Goal: Information Seeking & Learning: Learn about a topic

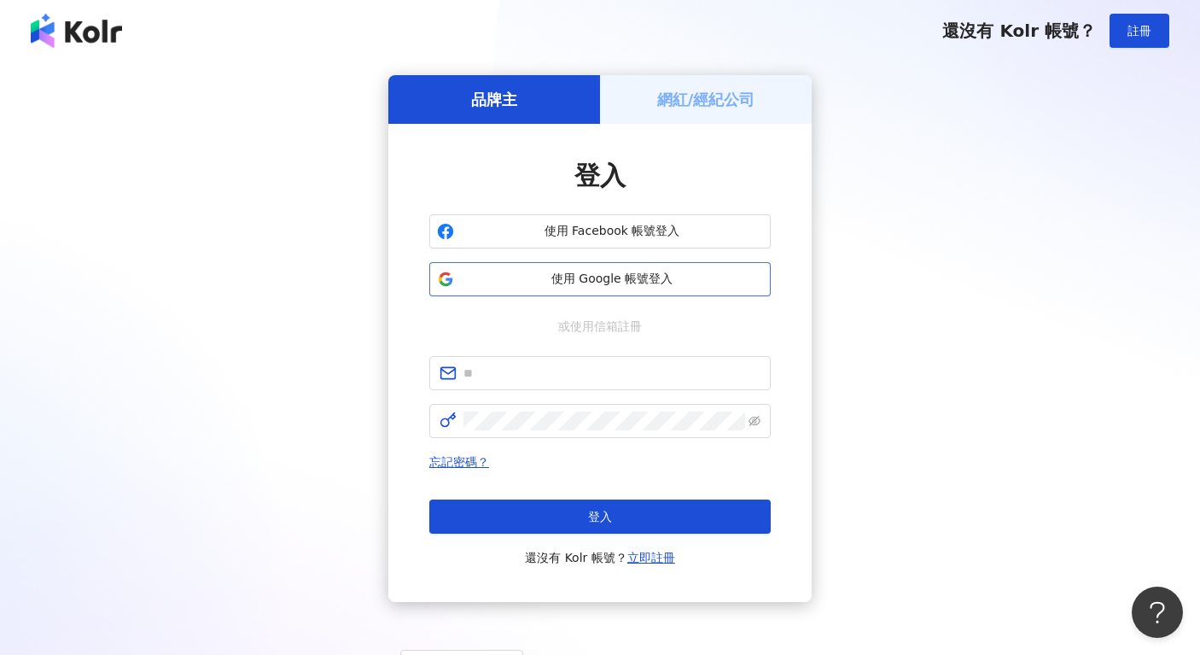
click at [604, 287] on button "使用 Google 帳號登入" at bounding box center [600, 279] width 342 height 34
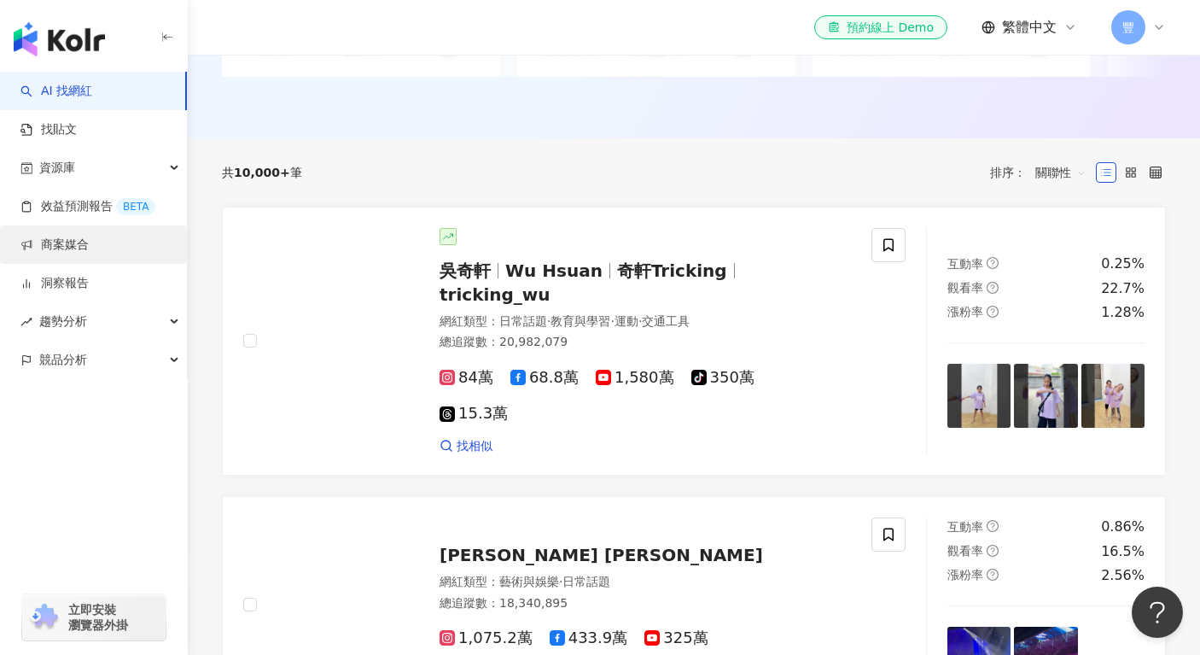
scroll to position [477, 0]
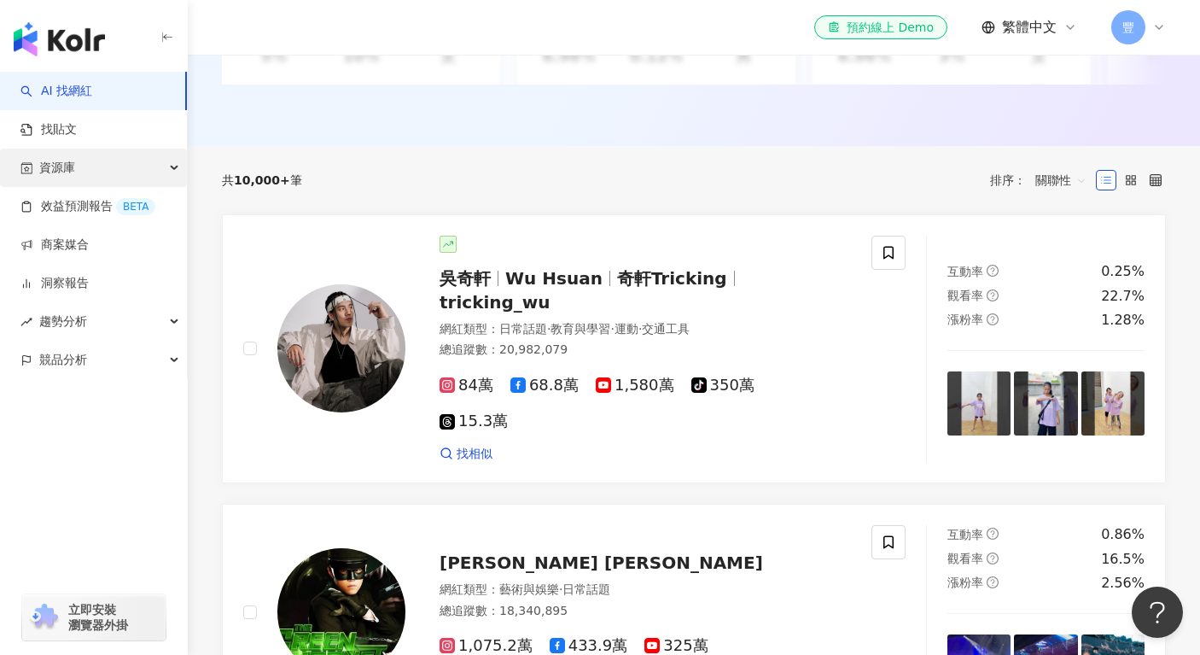
click at [75, 160] on div "資源庫" at bounding box center [93, 168] width 187 height 38
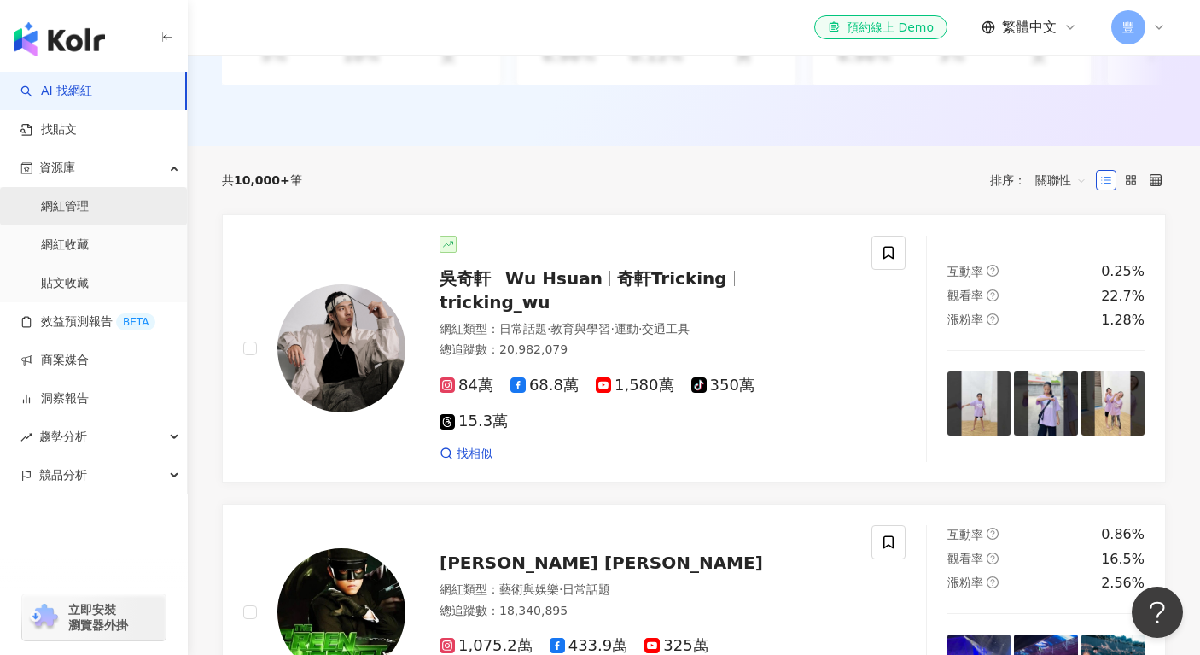
click at [67, 205] on link "網紅管理" at bounding box center [65, 206] width 48 height 17
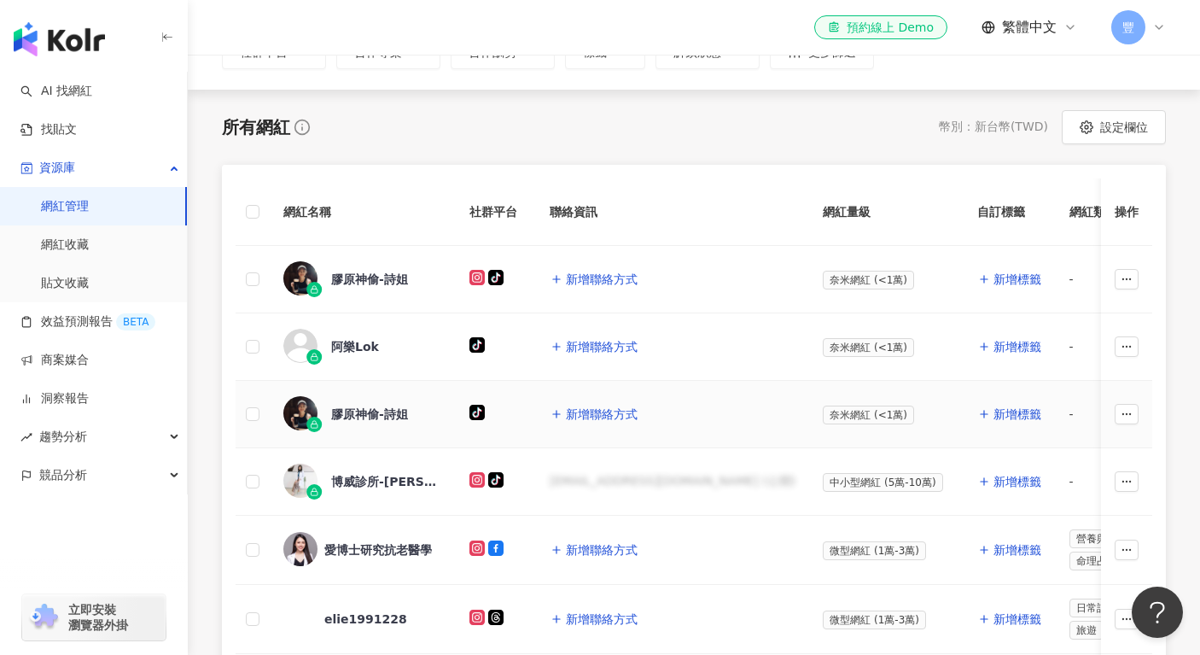
scroll to position [207, 0]
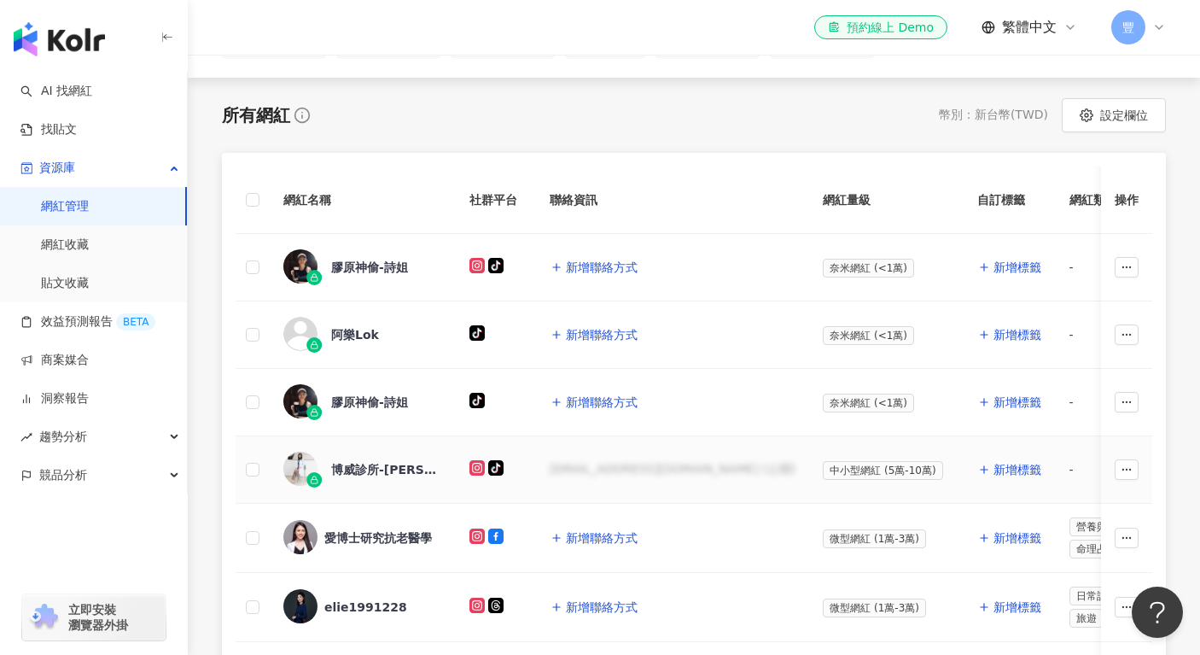
click at [361, 466] on div "博威診所-Vivian （男性性功能專家)" at bounding box center [386, 469] width 111 height 17
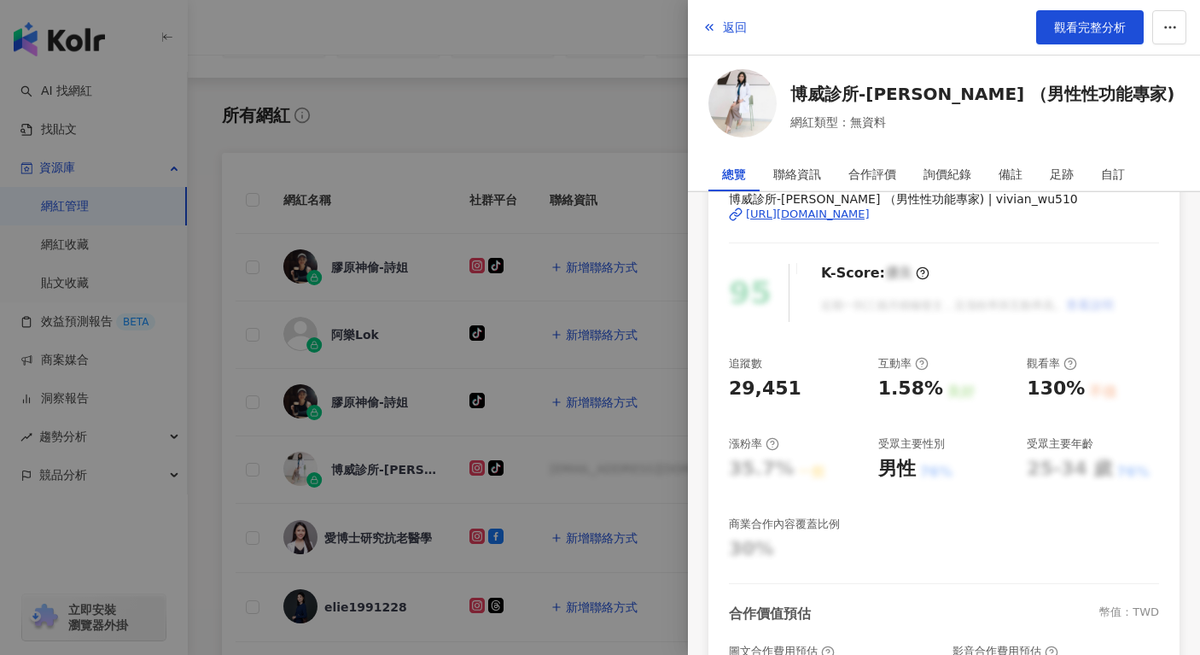
scroll to position [102, 0]
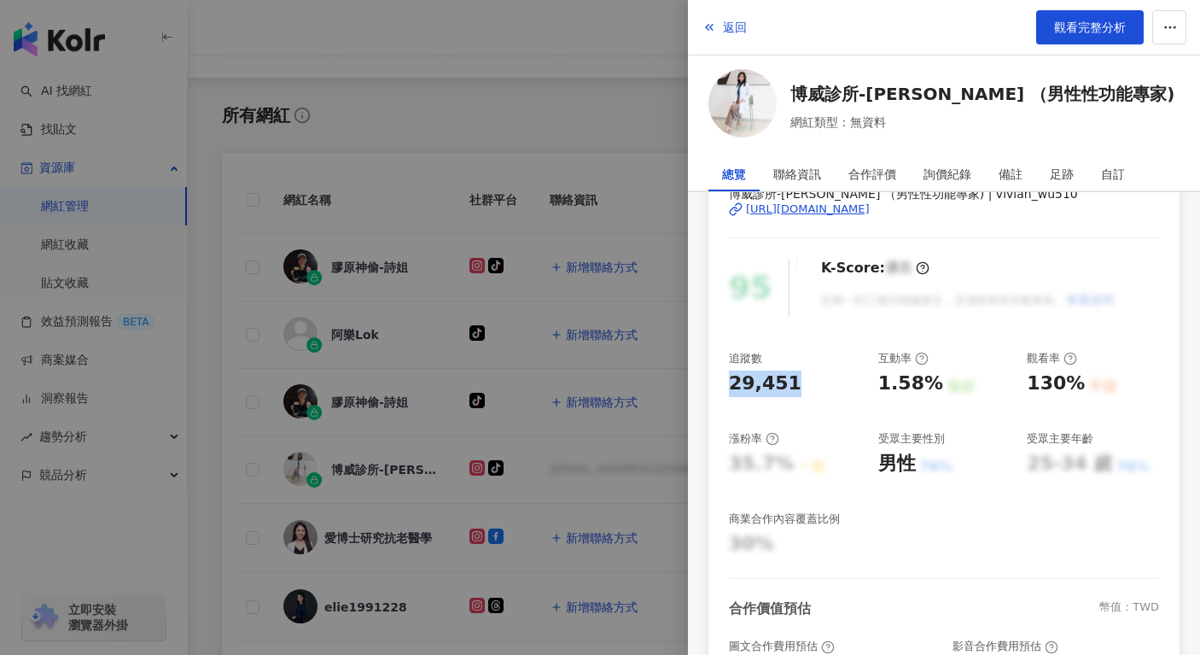
drag, startPoint x: 731, startPoint y: 385, endPoint x: 793, endPoint y: 383, distance: 62.4
click at [793, 383] on div "29,451" at bounding box center [795, 384] width 132 height 26
drag, startPoint x: 871, startPoint y: 383, endPoint x: 938, endPoint y: 383, distance: 67.5
click at [938, 383] on div "追蹤數 29,451 互動率 1.58% 良好 觀看率 130% 不佳 漲粉率 35.7% 一般 受眾主要性別 男性 76% 受眾主要年齡 25-34 歲 7…" at bounding box center [944, 454] width 430 height 207
drag, startPoint x: 1024, startPoint y: 383, endPoint x: 1064, endPoint y: 383, distance: 40.1
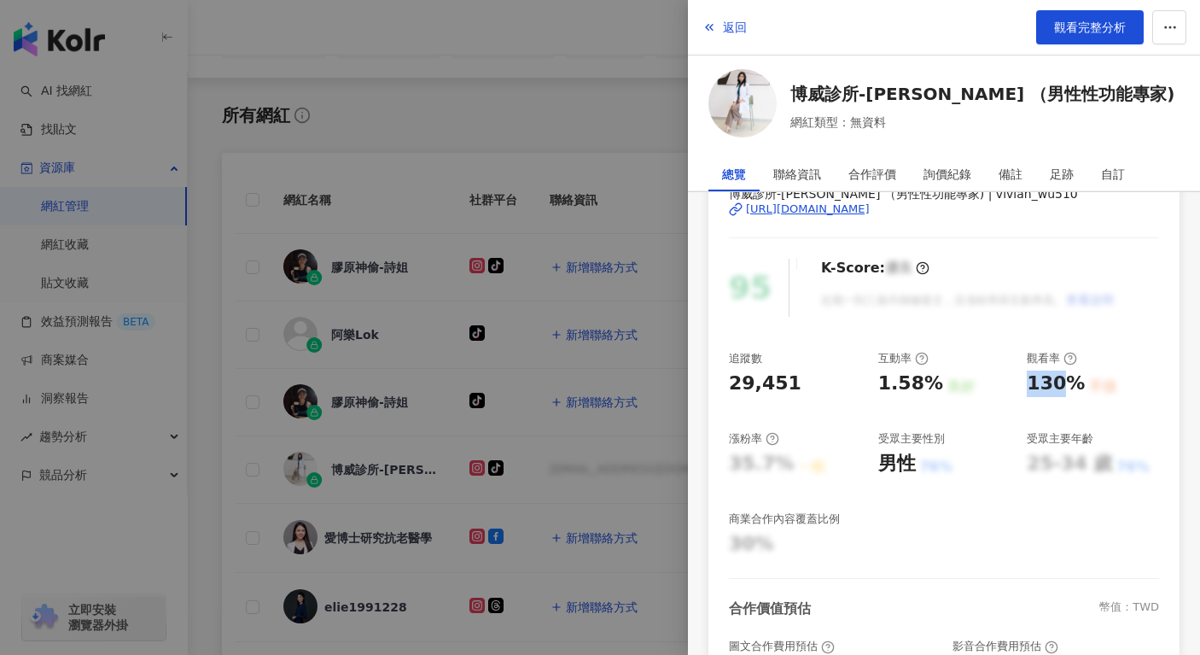
click at [1064, 383] on div "追蹤數 29,451 互動率 1.58% 良好 觀看率 130% 不佳 漲粉率 35.7% 一般 受眾主要性別 男性 76% 受眾主要年齡 25-34 歲 7…" at bounding box center [944, 454] width 430 height 207
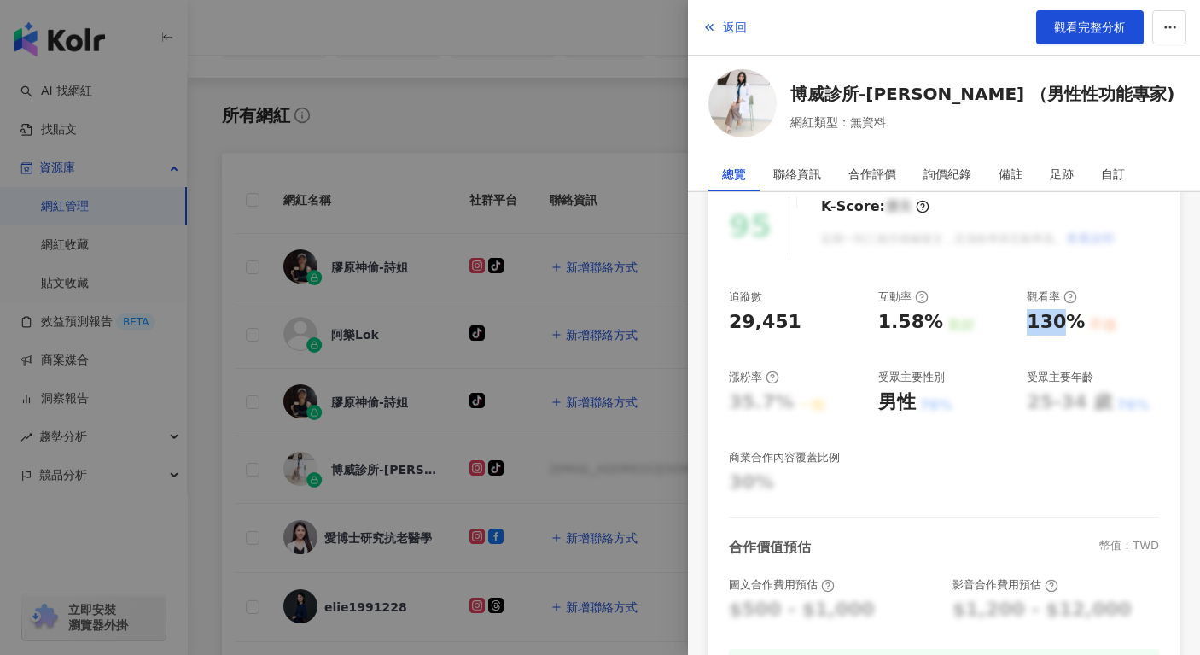
scroll to position [254, 0]
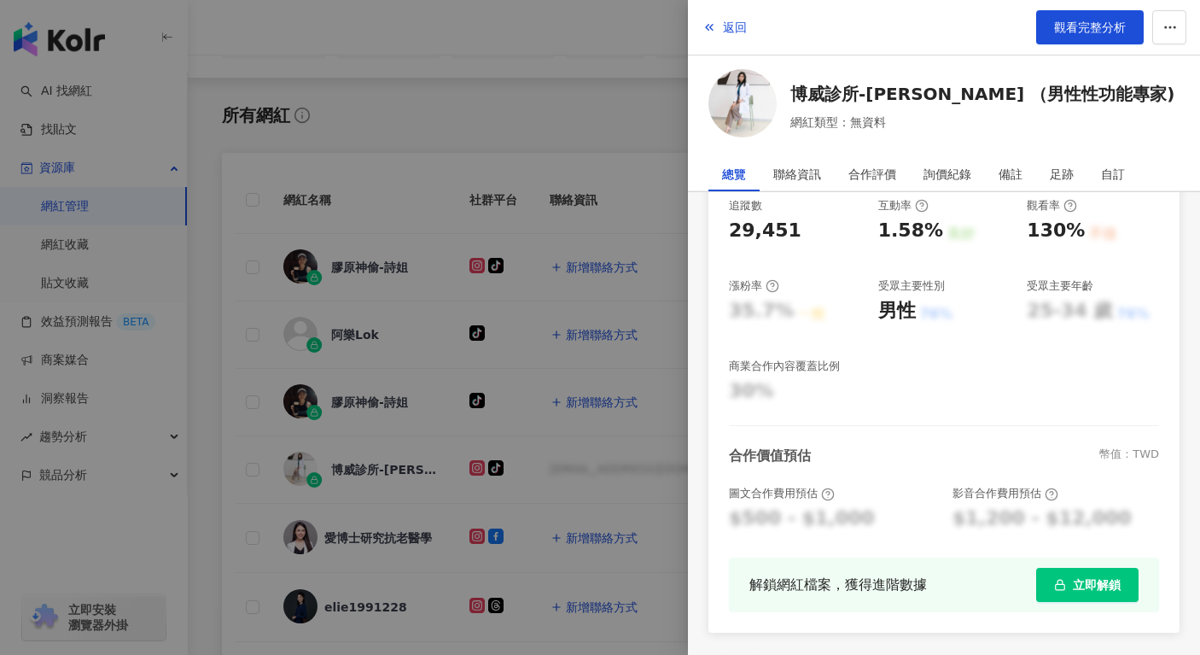
click at [898, 314] on div "男性" at bounding box center [898, 311] width 38 height 26
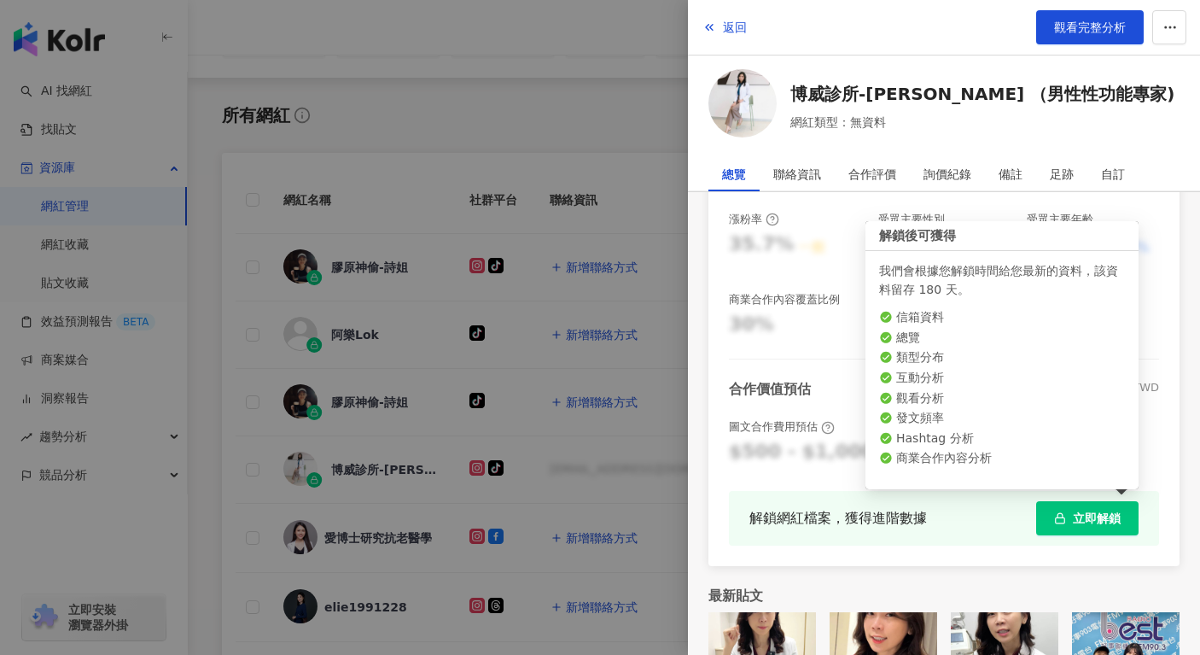
scroll to position [406, 0]
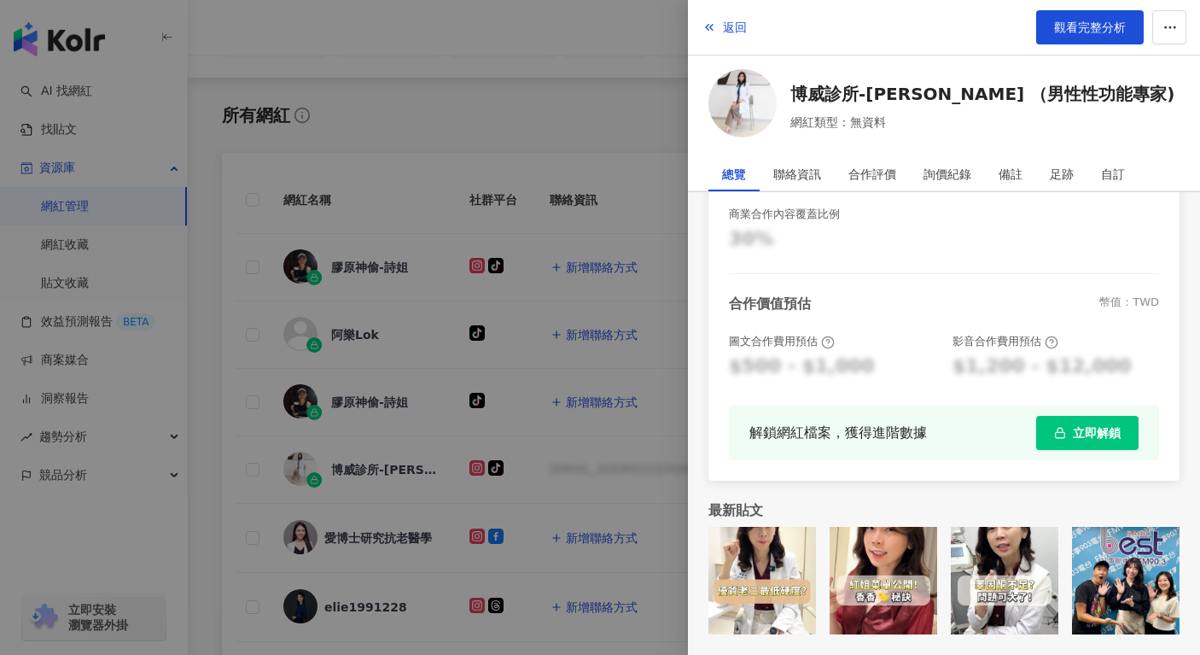
click at [579, 155] on div at bounding box center [600, 327] width 1200 height 655
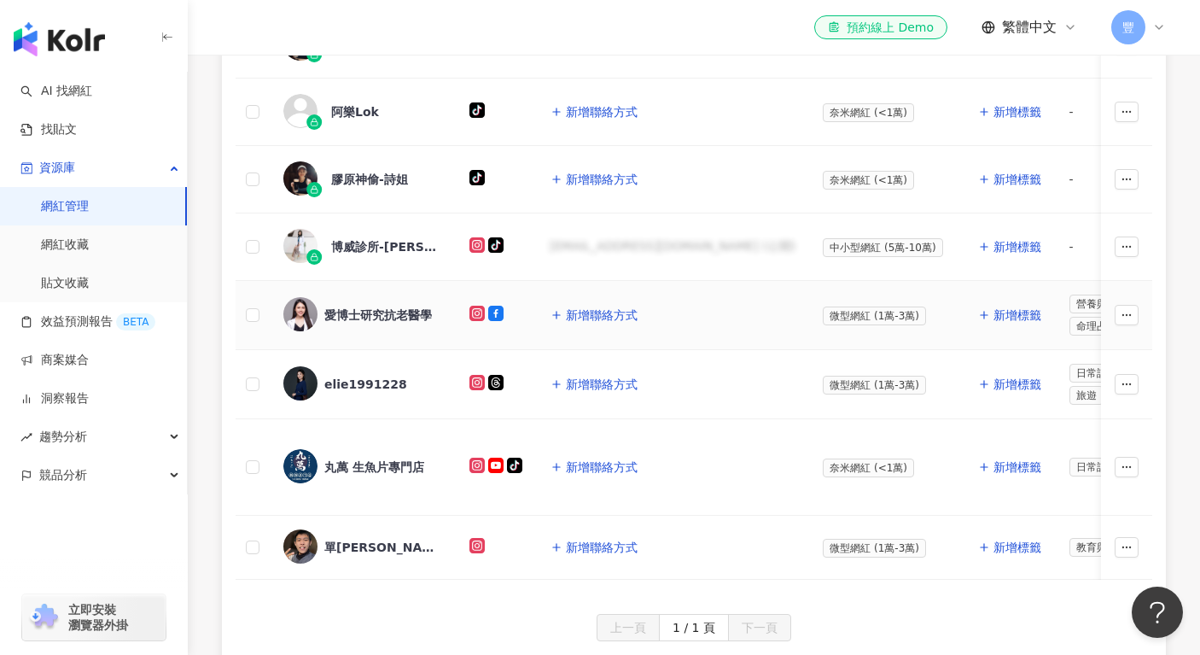
scroll to position [455, 0]
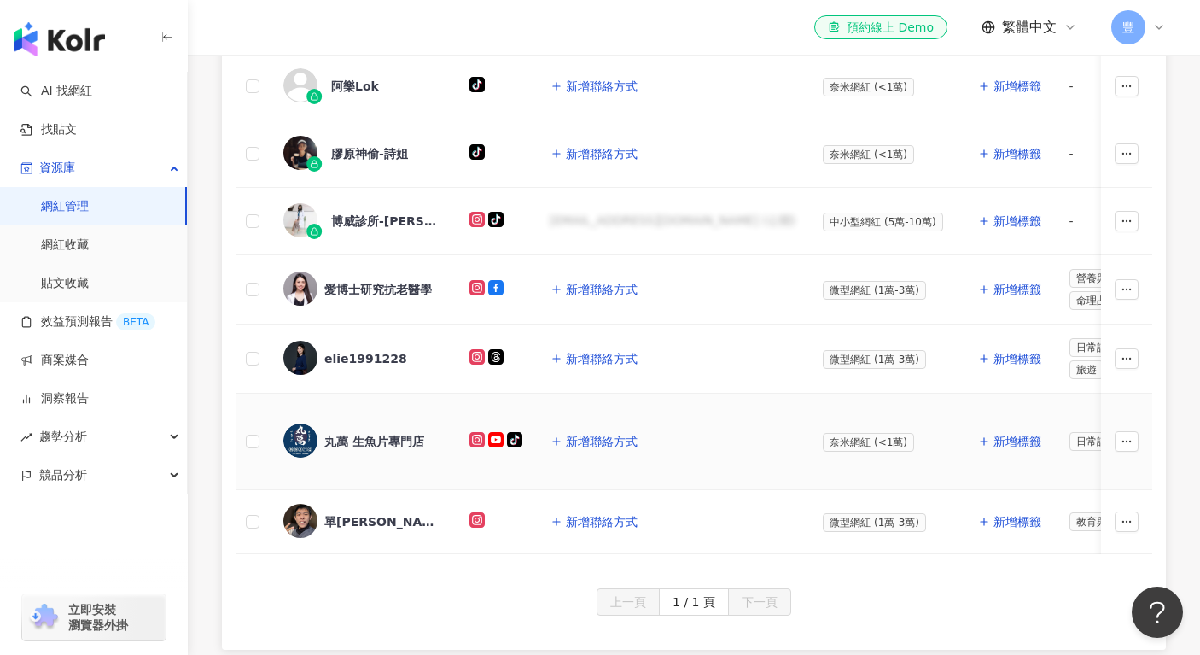
click at [390, 436] on div "丸萬 生魚片專門店" at bounding box center [374, 441] width 100 height 17
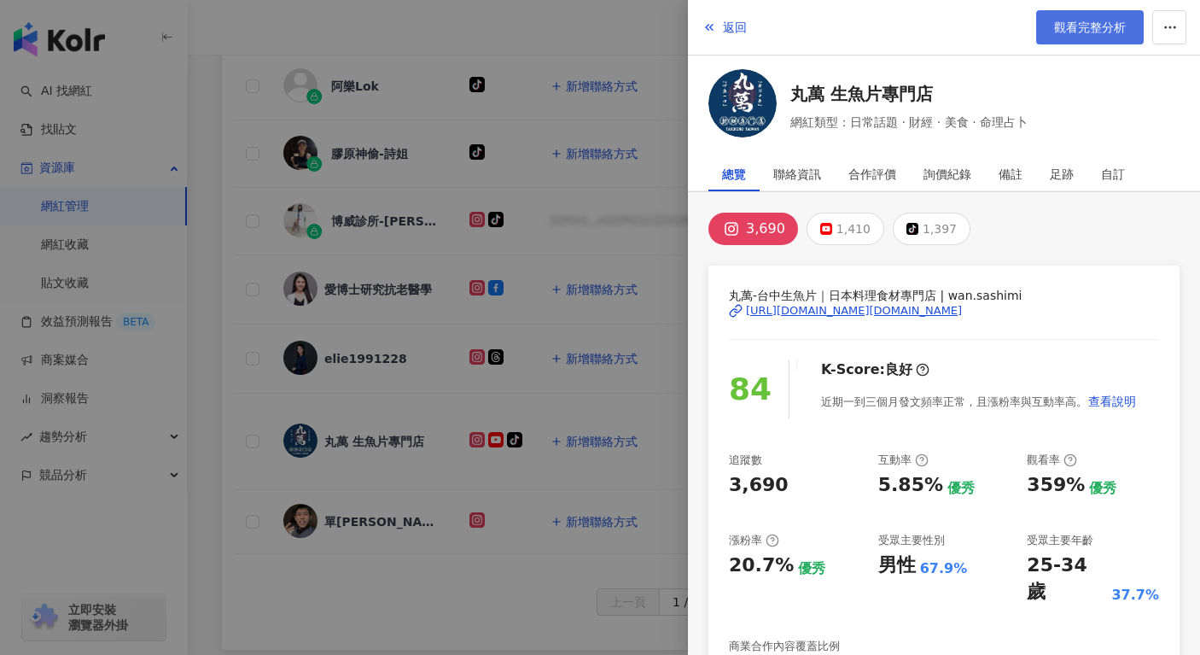
click at [1065, 28] on span "觀看完整分析" at bounding box center [1090, 27] width 72 height 14
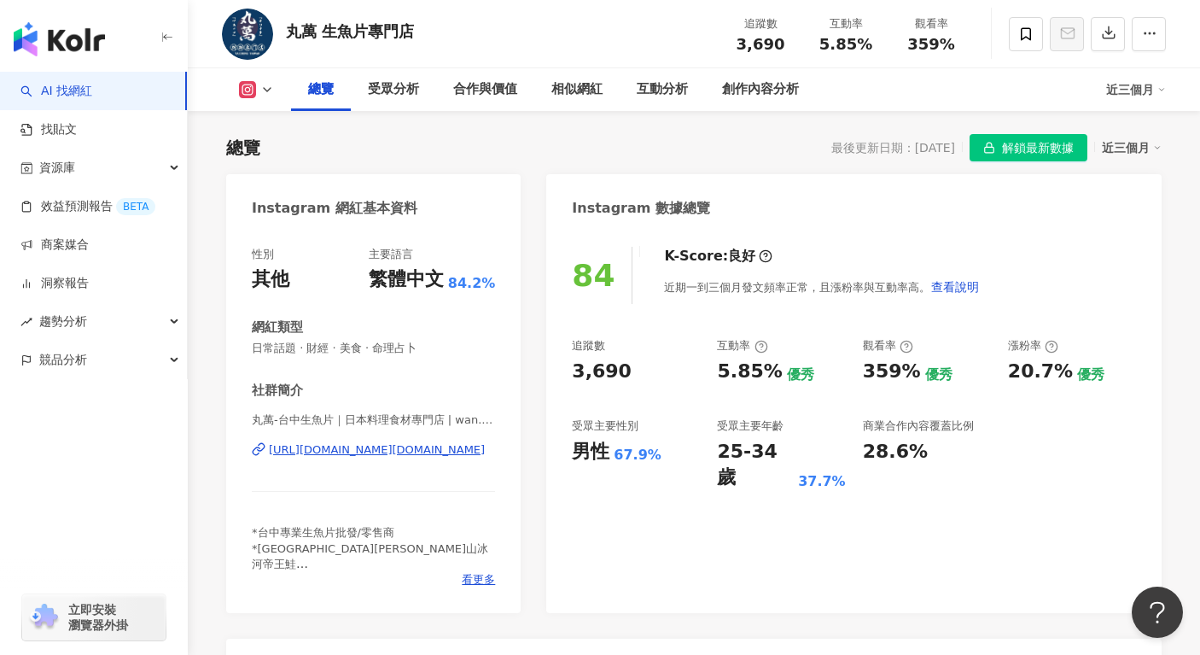
scroll to position [100, 0]
drag, startPoint x: 582, startPoint y: 370, endPoint x: 615, endPoint y: 370, distance: 32.4
click at [615, 370] on div "3,690" at bounding box center [602, 371] width 60 height 26
click at [738, 369] on div "5.85%" at bounding box center [749, 371] width 65 height 26
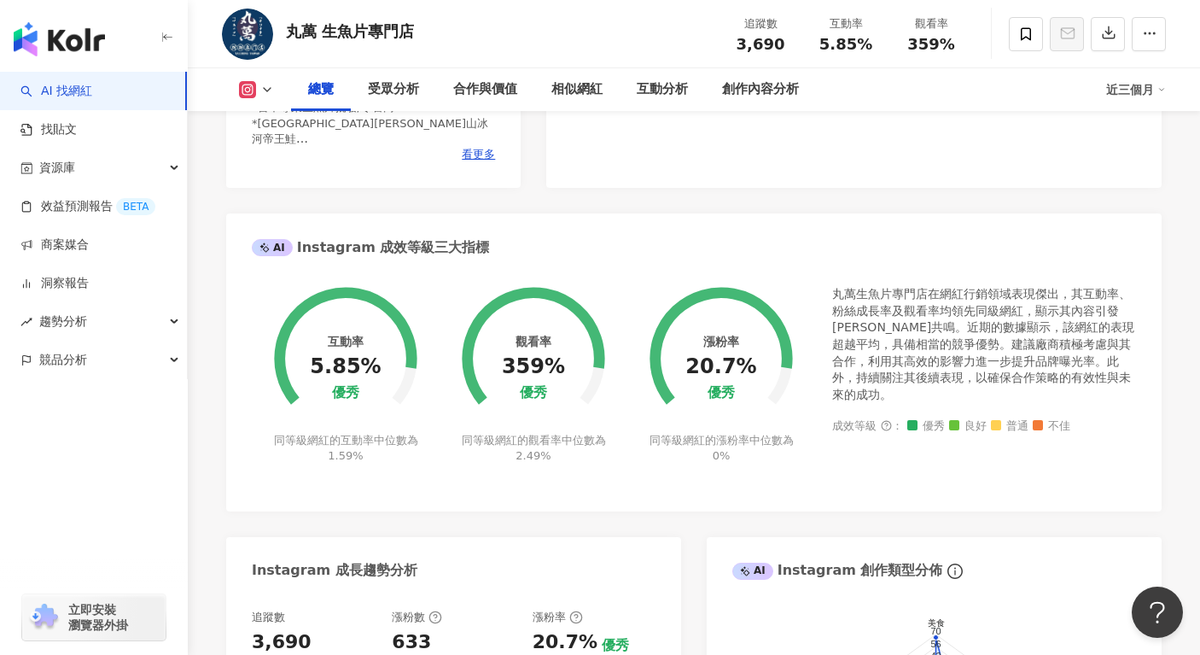
scroll to position [535, 0]
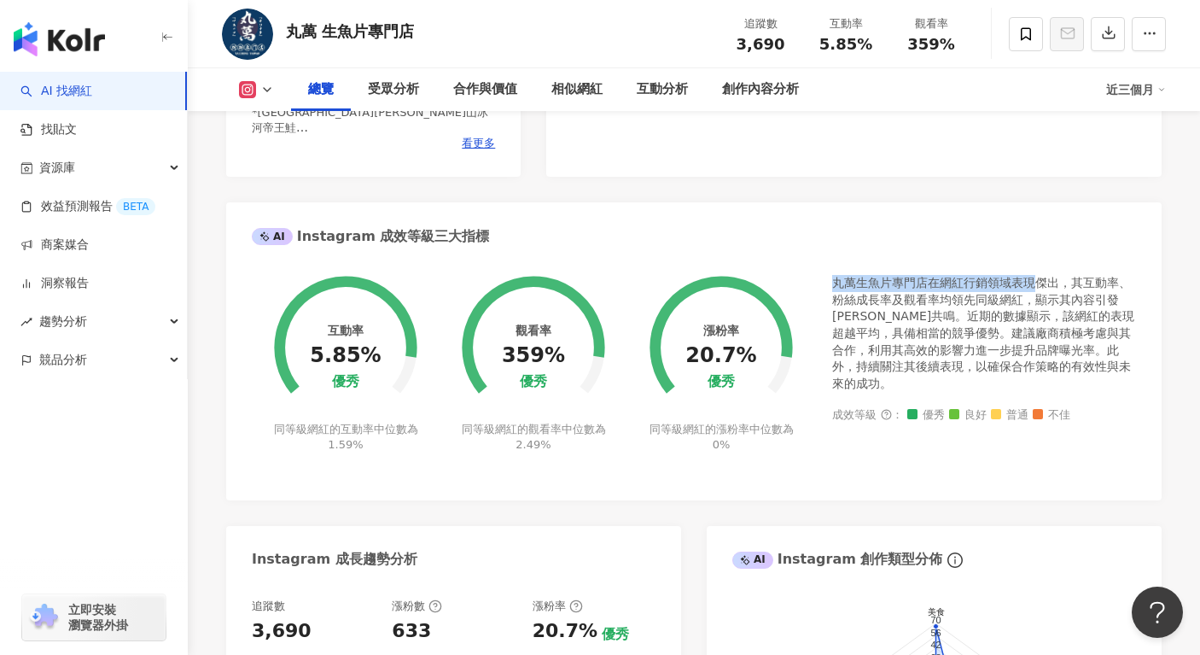
drag, startPoint x: 832, startPoint y: 286, endPoint x: 1032, endPoint y: 289, distance: 200.7
click at [1032, 289] on div "互動率 5.85% 優秀 同等級網紅的互動率中位數為 1.59% 觀看率 359% 優秀 同等級網紅的觀看率中位數為 2.49% 漲粉率 20.7% 優秀 同…" at bounding box center [694, 374] width 885 height 199
drag, startPoint x: 883, startPoint y: 295, endPoint x: 1005, endPoint y: 301, distance: 122.2
click at [1005, 301] on div "丸萬生魚片專門店在網紅行銷領域表現傑出，其互動率、粉絲成長率及觀看率均領先同級網紅，顯示其內容引發[PERSON_NAME]共鳴。近期的數據顯示，該網紅的表現…" at bounding box center [984, 333] width 304 height 117
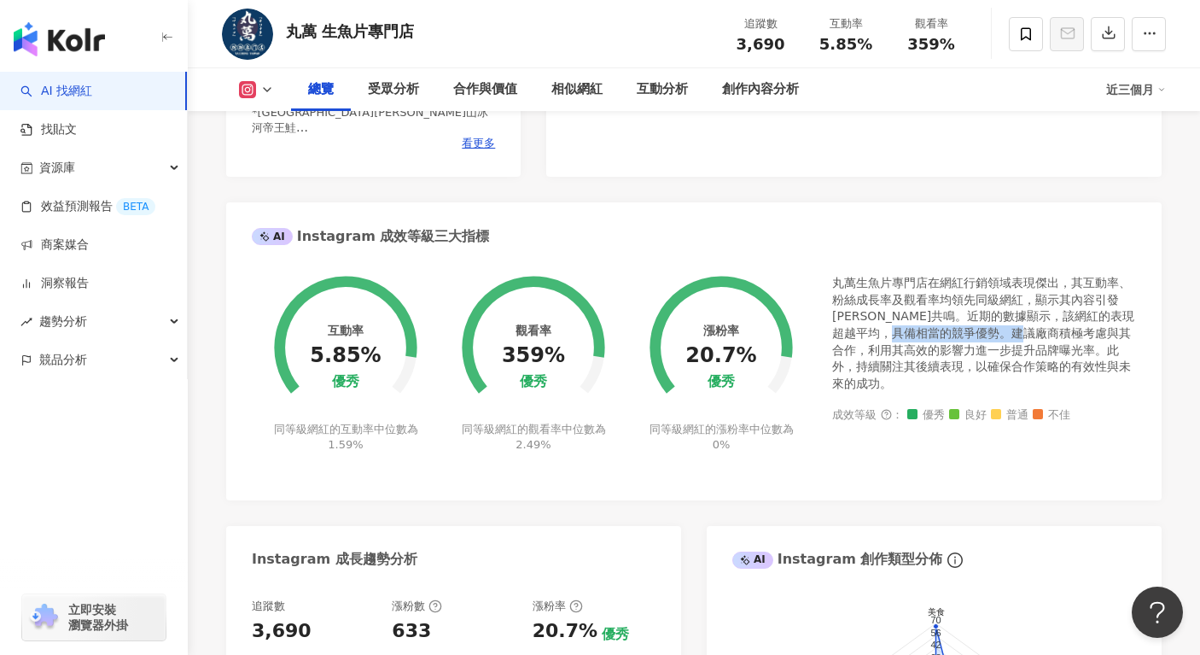
drag, startPoint x: 934, startPoint y: 335, endPoint x: 1070, endPoint y: 336, distance: 135.8
click at [1070, 336] on div "丸萬生魚片專門店在網紅行銷領域表現傑出，其互動率、粉絲成長率及觀看率均領先同級網紅，顯示其內容引發[PERSON_NAME]共鳴。近期的數據顯示，該網紅的表現…" at bounding box center [984, 333] width 304 height 117
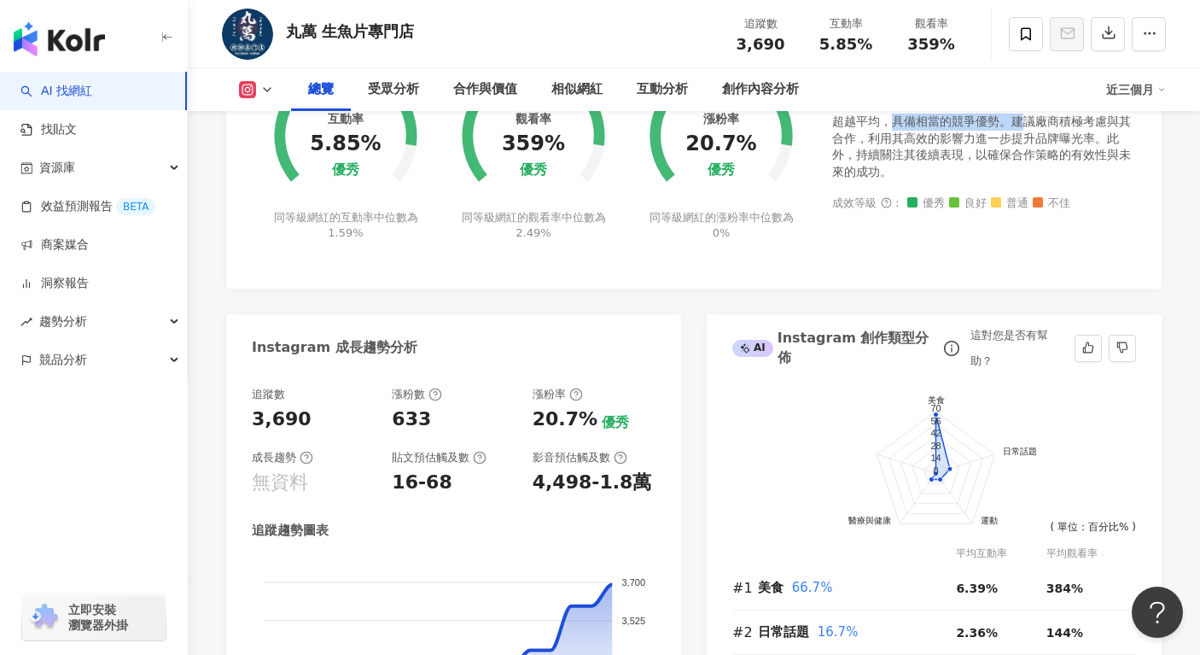
scroll to position [761, 0]
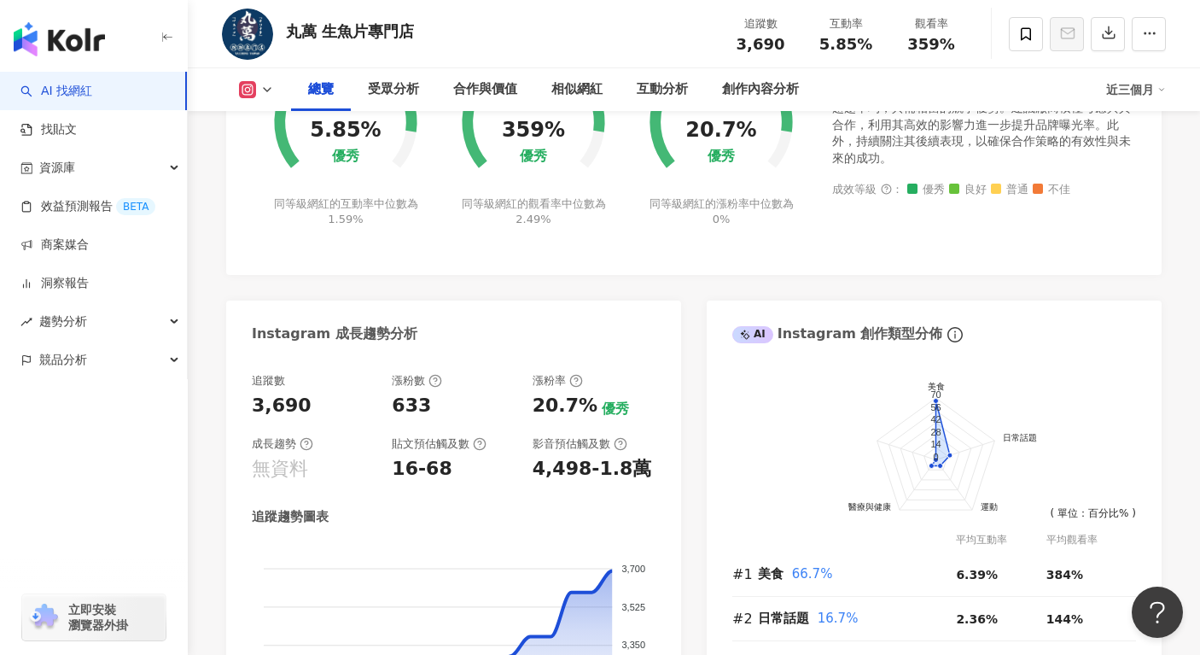
click at [542, 345] on div "Instagram 成長趨勢分析" at bounding box center [453, 328] width 455 height 55
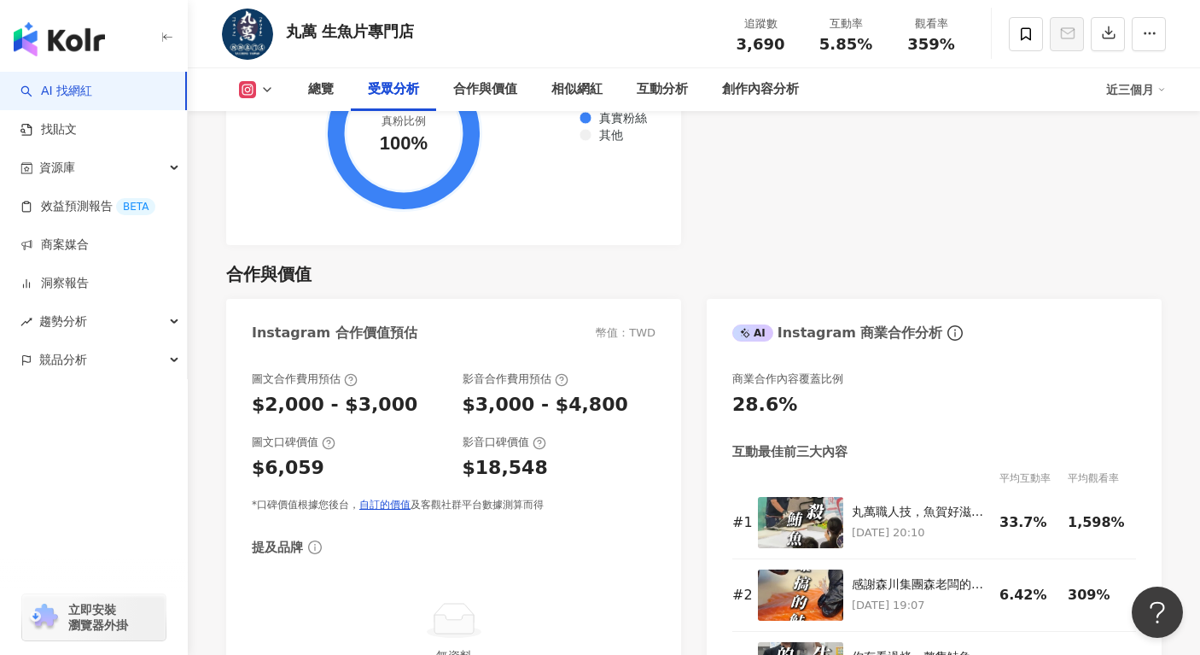
scroll to position [2166, 0]
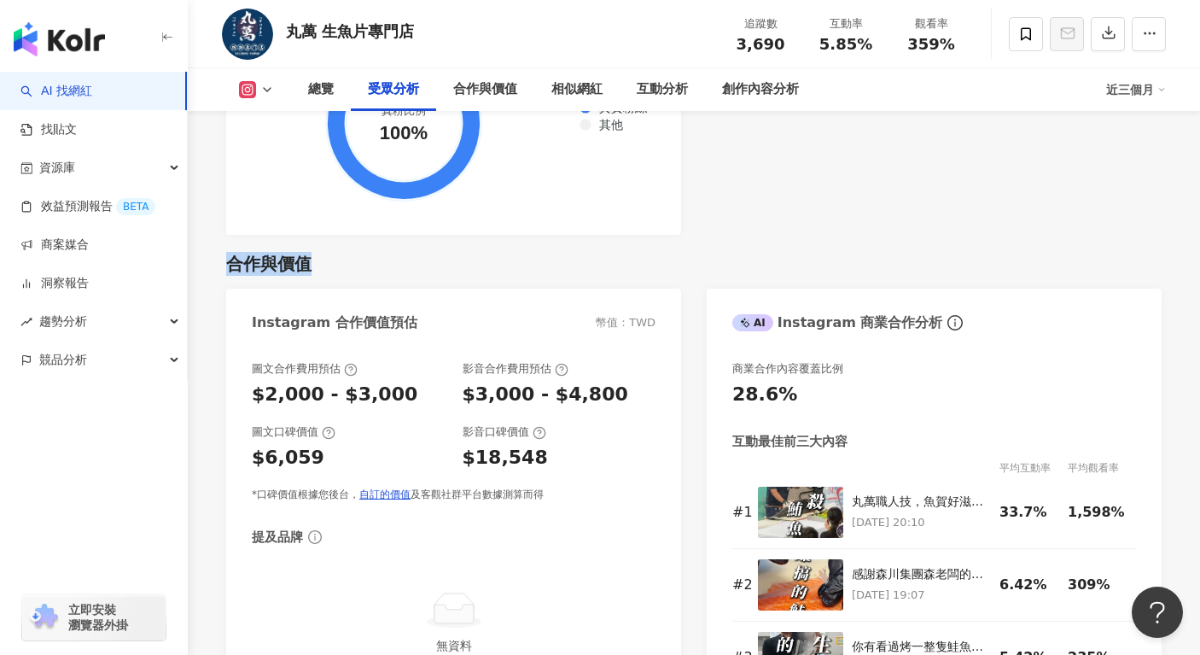
drag, startPoint x: 226, startPoint y: 268, endPoint x: 306, endPoint y: 268, distance: 79.4
click at [306, 268] on div "合作與價值" at bounding box center [268, 264] width 85 height 24
drag, startPoint x: 251, startPoint y: 403, endPoint x: 379, endPoint y: 404, distance: 128.1
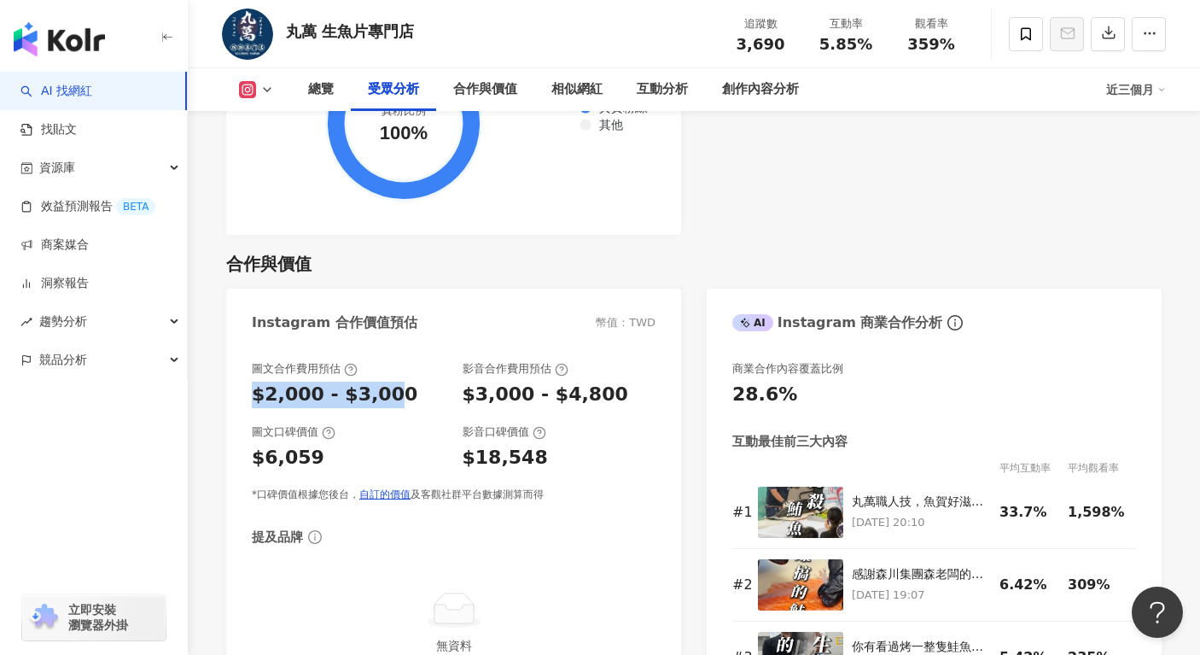
click at [379, 404] on div "圖文合作費用預估 $2,000 - $3,000 影音合作費用預估 $3,000 - $4,800 圖文口碑價值 $6,059 影音口碑價值 $18,548 …" at bounding box center [453, 532] width 455 height 376
click at [379, 404] on div "$2,000 - $3,000" at bounding box center [335, 395] width 166 height 26
drag, startPoint x: 467, startPoint y: 403, endPoint x: 570, endPoint y: 405, distance: 103.3
click at [570, 405] on div "$3,000 - $4,800" at bounding box center [546, 395] width 166 height 26
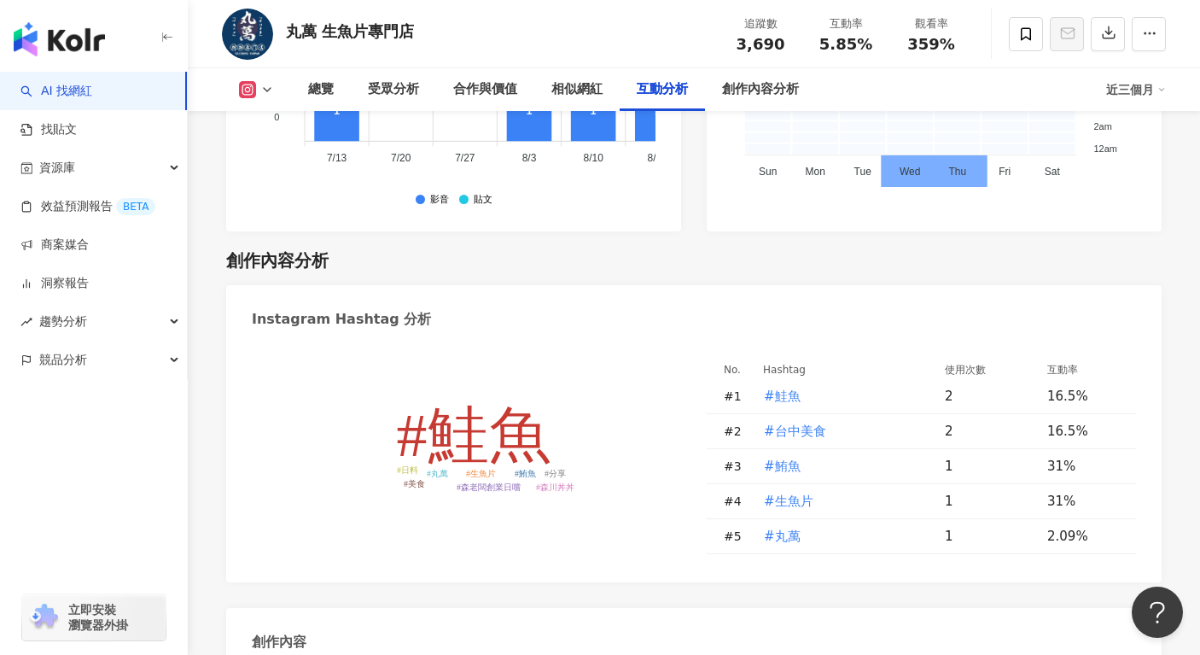
scroll to position [4712, 0]
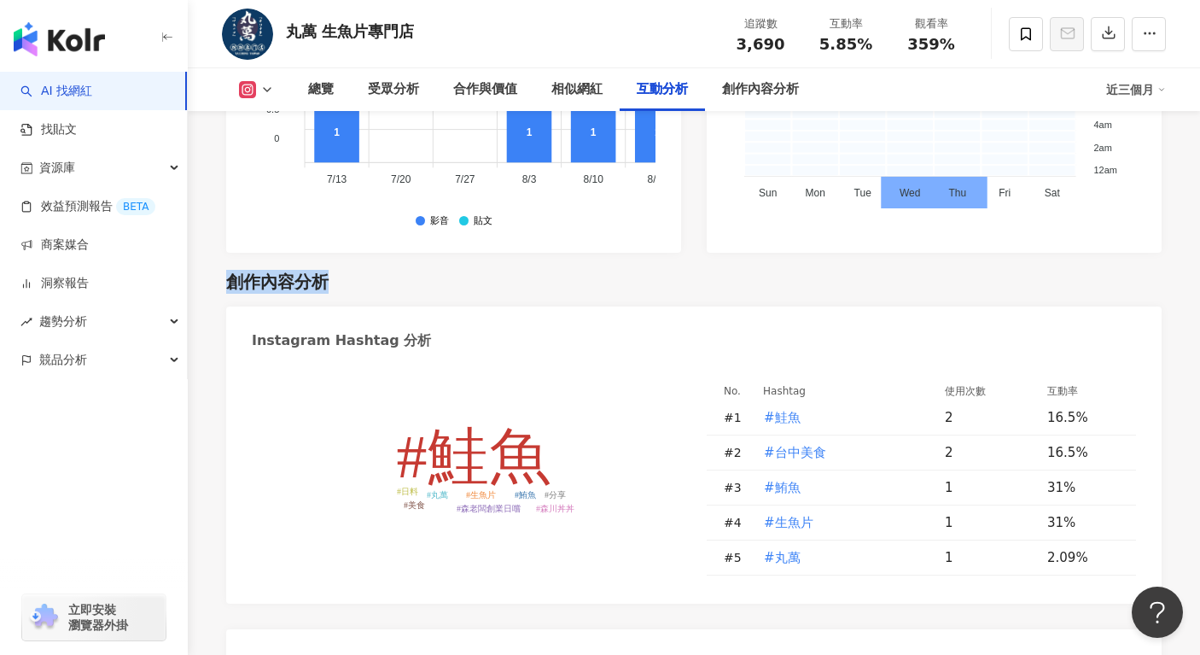
drag, startPoint x: 231, startPoint y: 286, endPoint x: 324, endPoint y: 286, distance: 93.1
click at [324, 286] on div "創作內容分析" at bounding box center [277, 282] width 102 height 24
drag, startPoint x: 286, startPoint y: 339, endPoint x: 426, endPoint y: 412, distance: 158.1
click at [426, 412] on div "Instagram Hashtag 分析 #鮭魚 #鮪魚 #生魚片 #丸萬 #美食 #日料 #分享 #森川丼丼 #森老闆創業日嚐 No. Hashtag 使用…" at bounding box center [694, 455] width 936 height 297
click at [450, 456] on tspan "#鮭魚" at bounding box center [474, 457] width 154 height 68
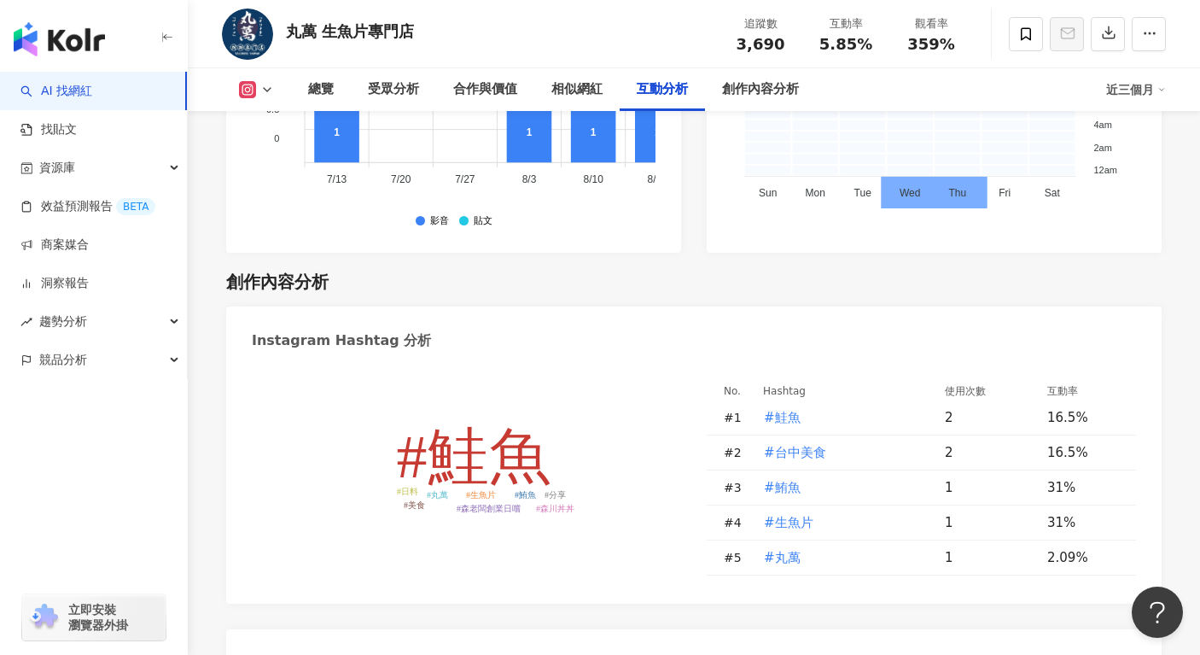
type input "***"
